Goal: Transaction & Acquisition: Subscribe to service/newsletter

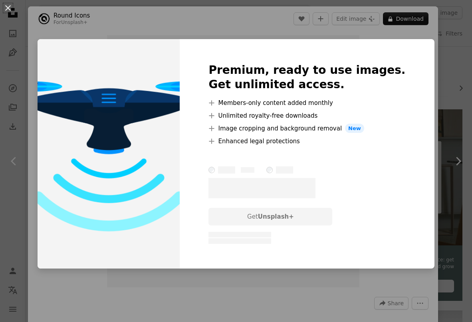
scroll to position [54, 0]
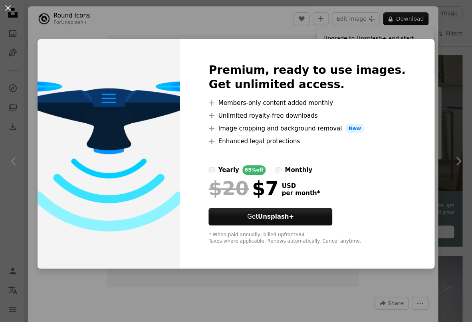
click at [425, 85] on div "An X shape Premium, ready to use images. Get unlimited access. A plus sign Memb…" at bounding box center [236, 161] width 472 height 322
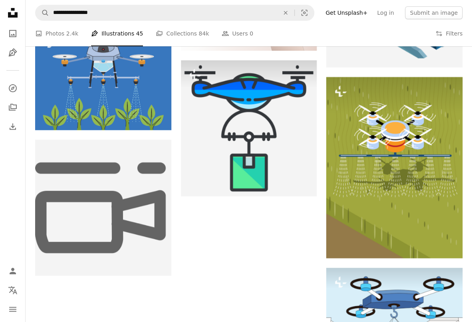
scroll to position [1053, 0]
